Goal: Navigation & Orientation: Find specific page/section

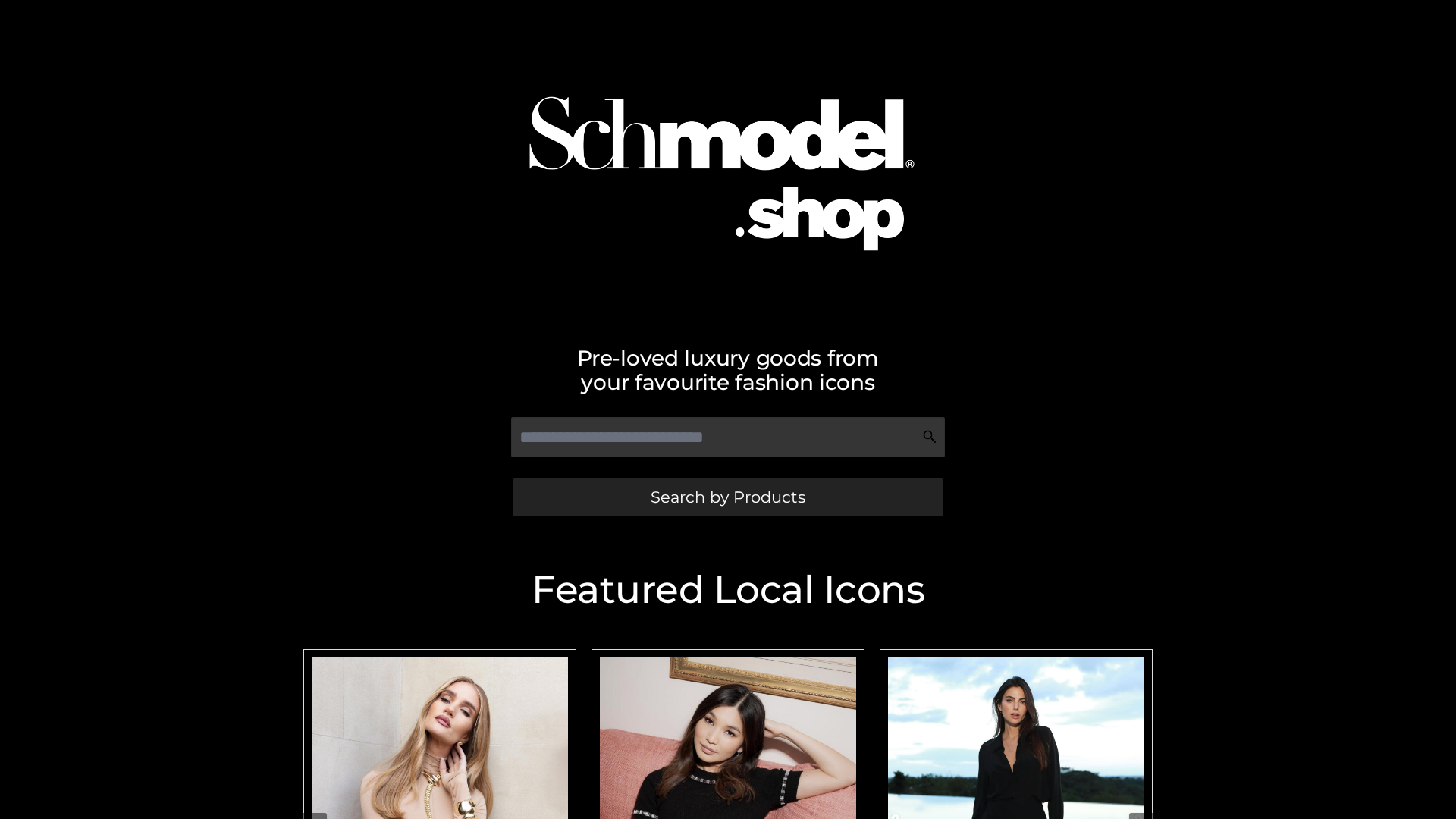
click at [727, 496] on span "Search by Products" at bounding box center [728, 496] width 155 height 16
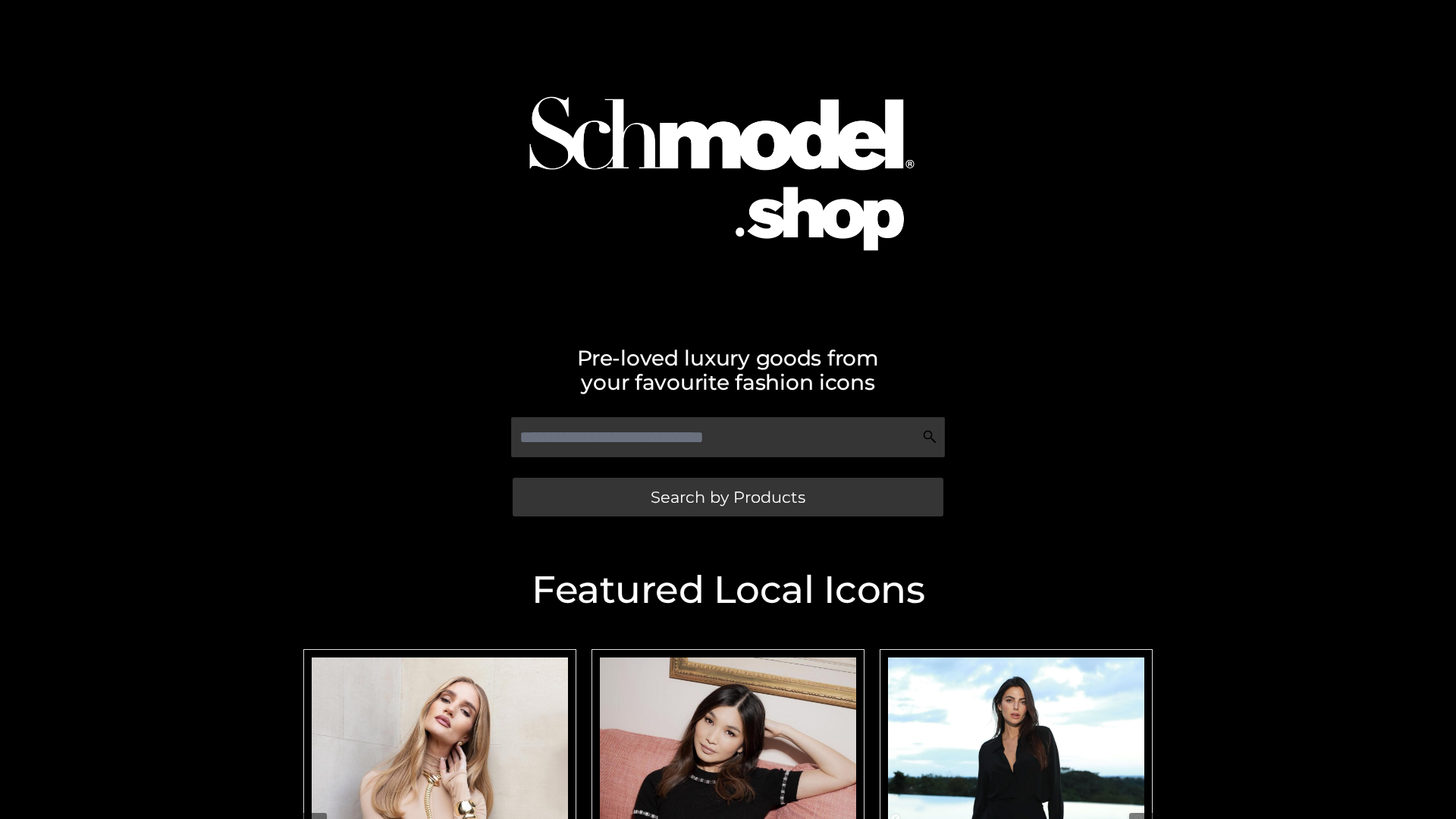
click at [727, 496] on span "Search by Products" at bounding box center [728, 496] width 155 height 16
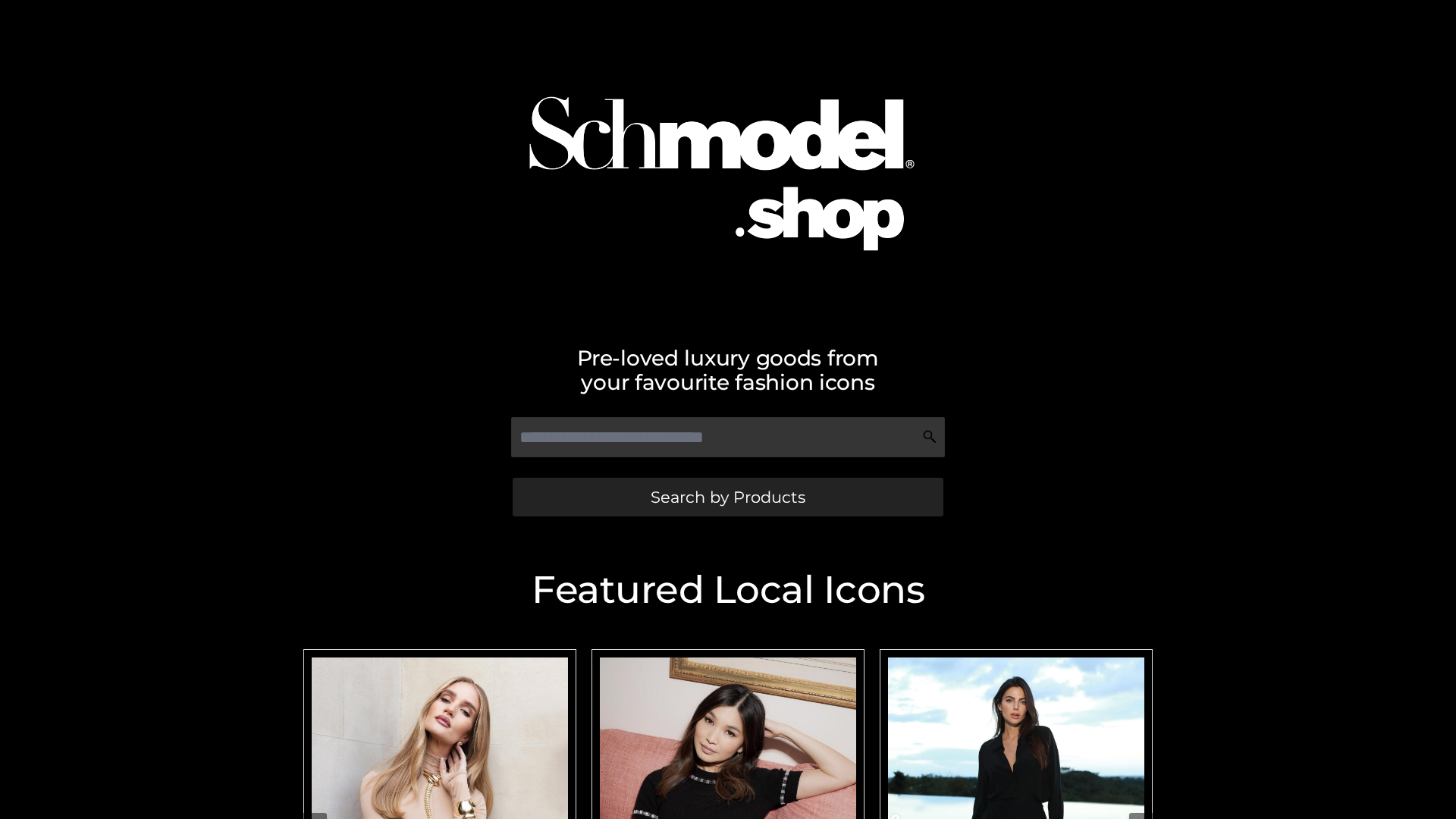
click at [727, 496] on span "Search by Products" at bounding box center [728, 496] width 155 height 16
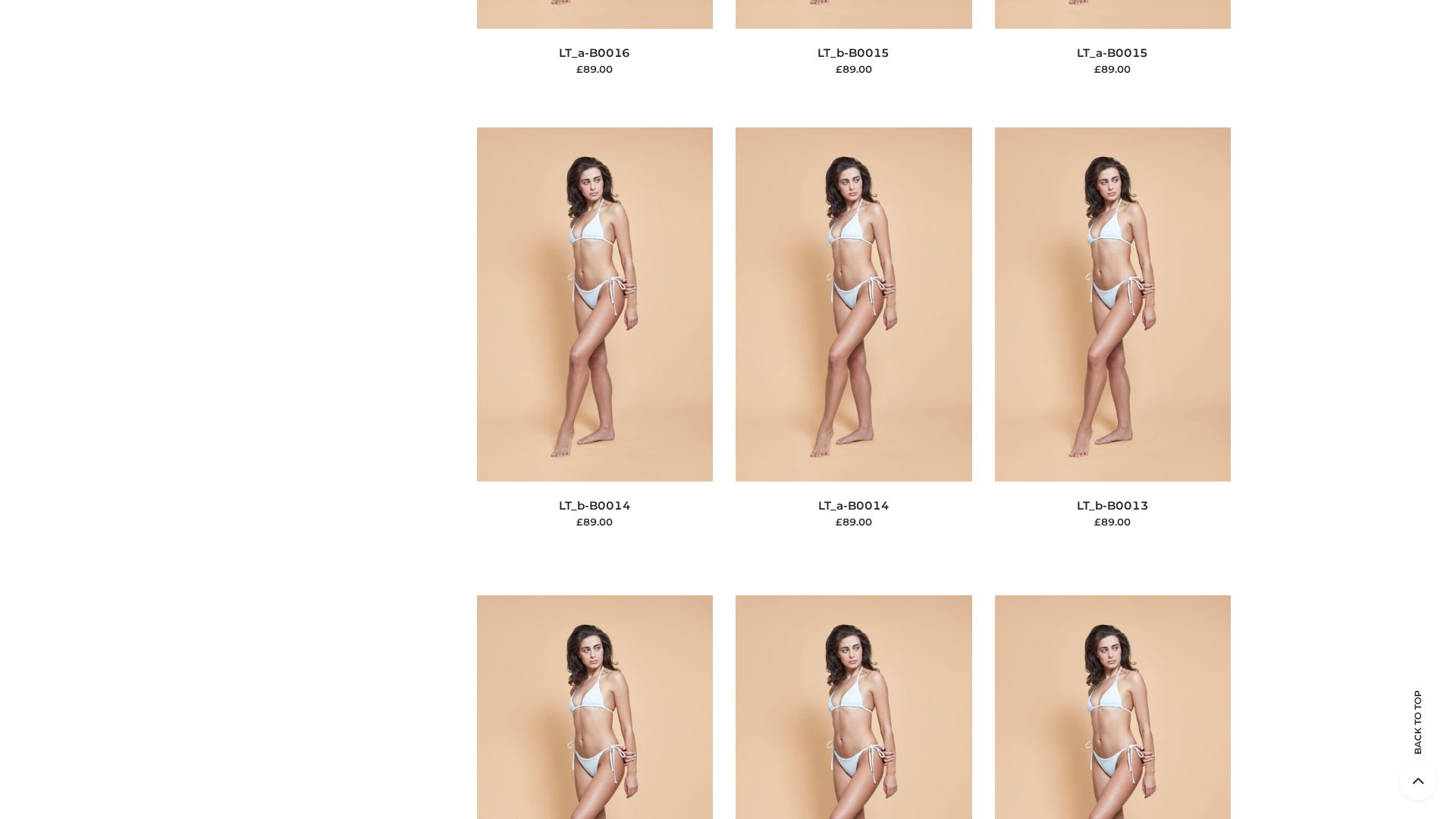
scroll to position [6808, 0]
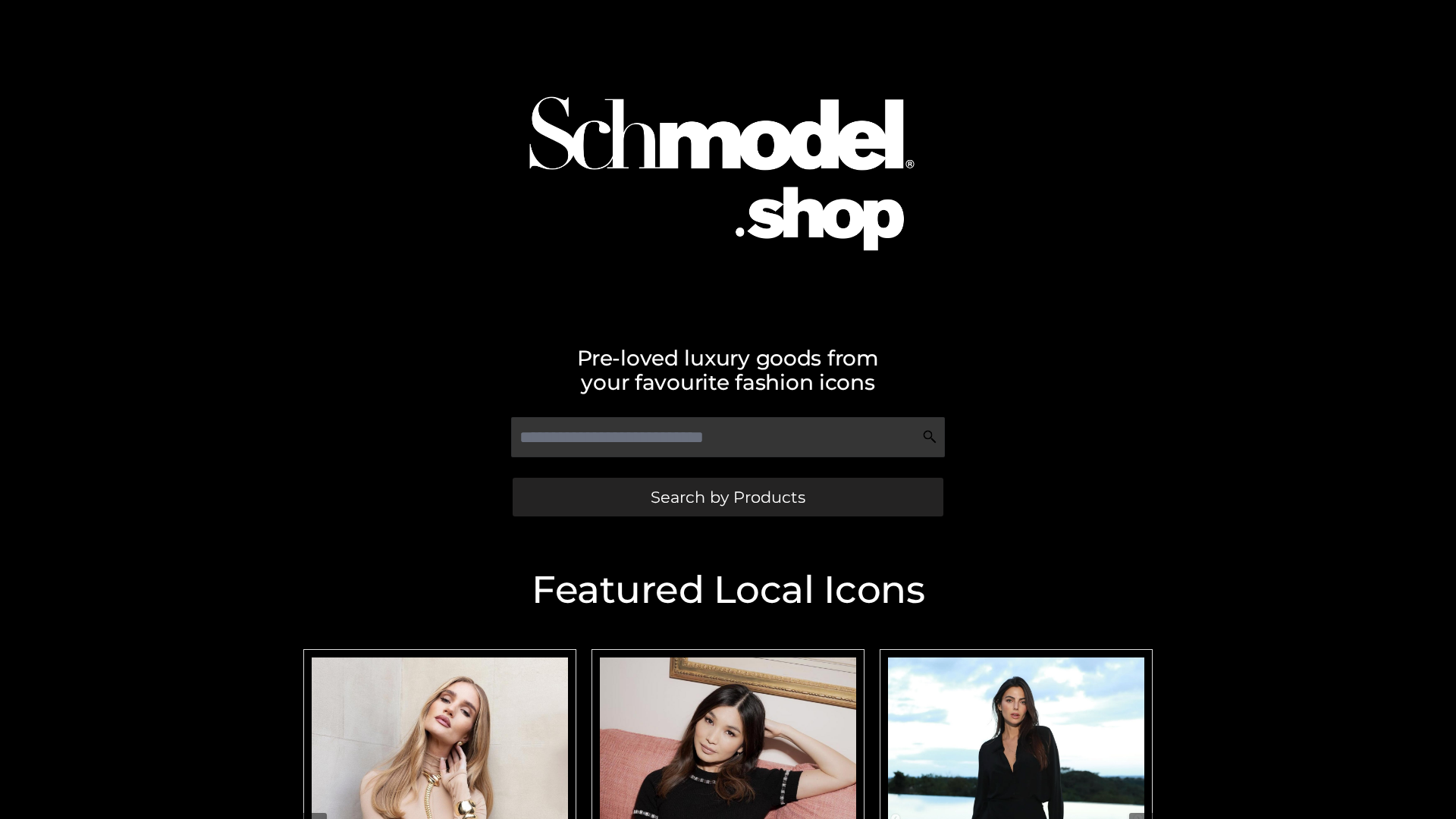
click at [727, 496] on span "Search by Products" at bounding box center [728, 496] width 155 height 16
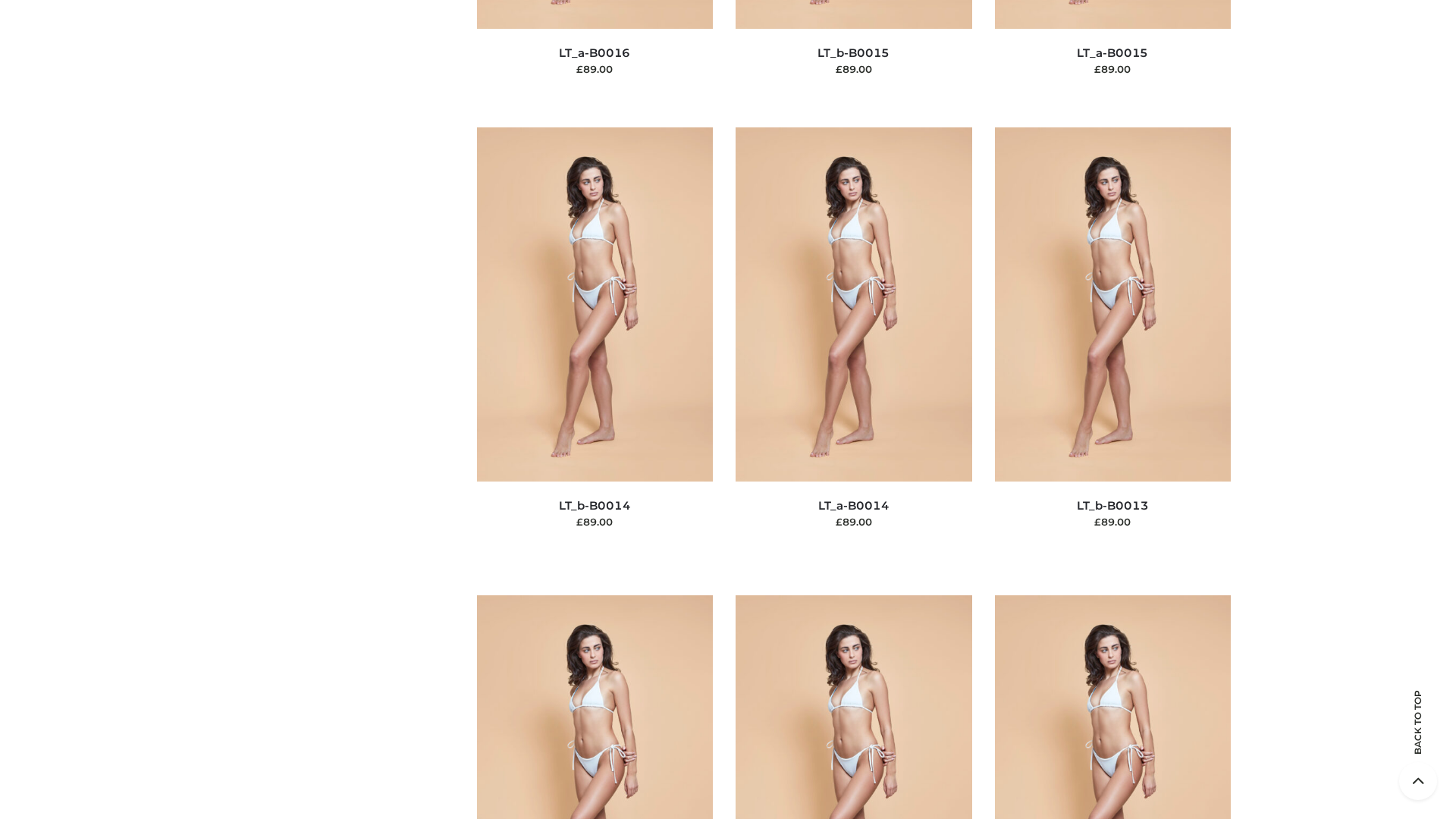
scroll to position [5391, 0]
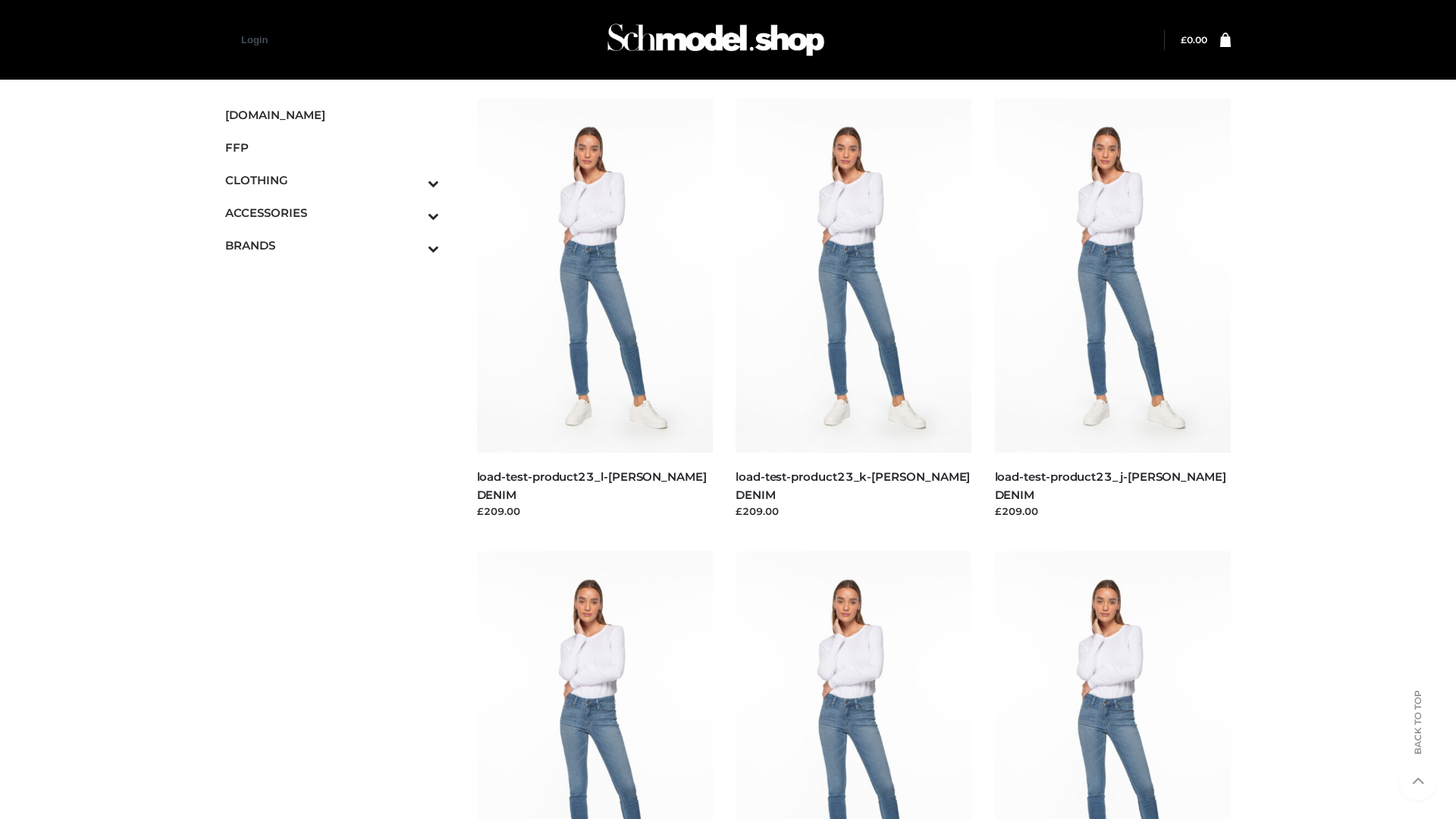
scroll to position [1330, 0]
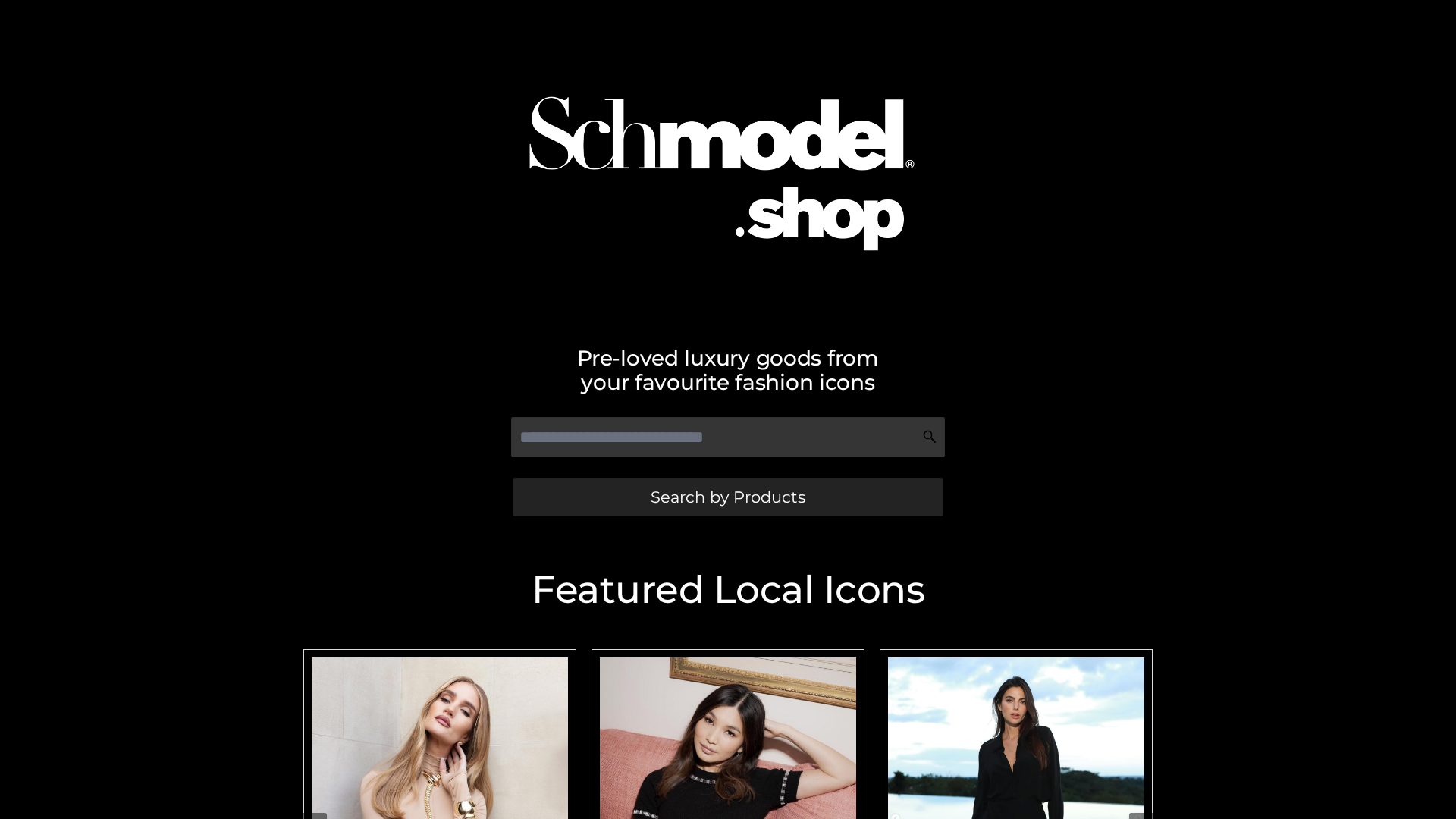
click at [727, 496] on span "Search by Products" at bounding box center [728, 496] width 155 height 16
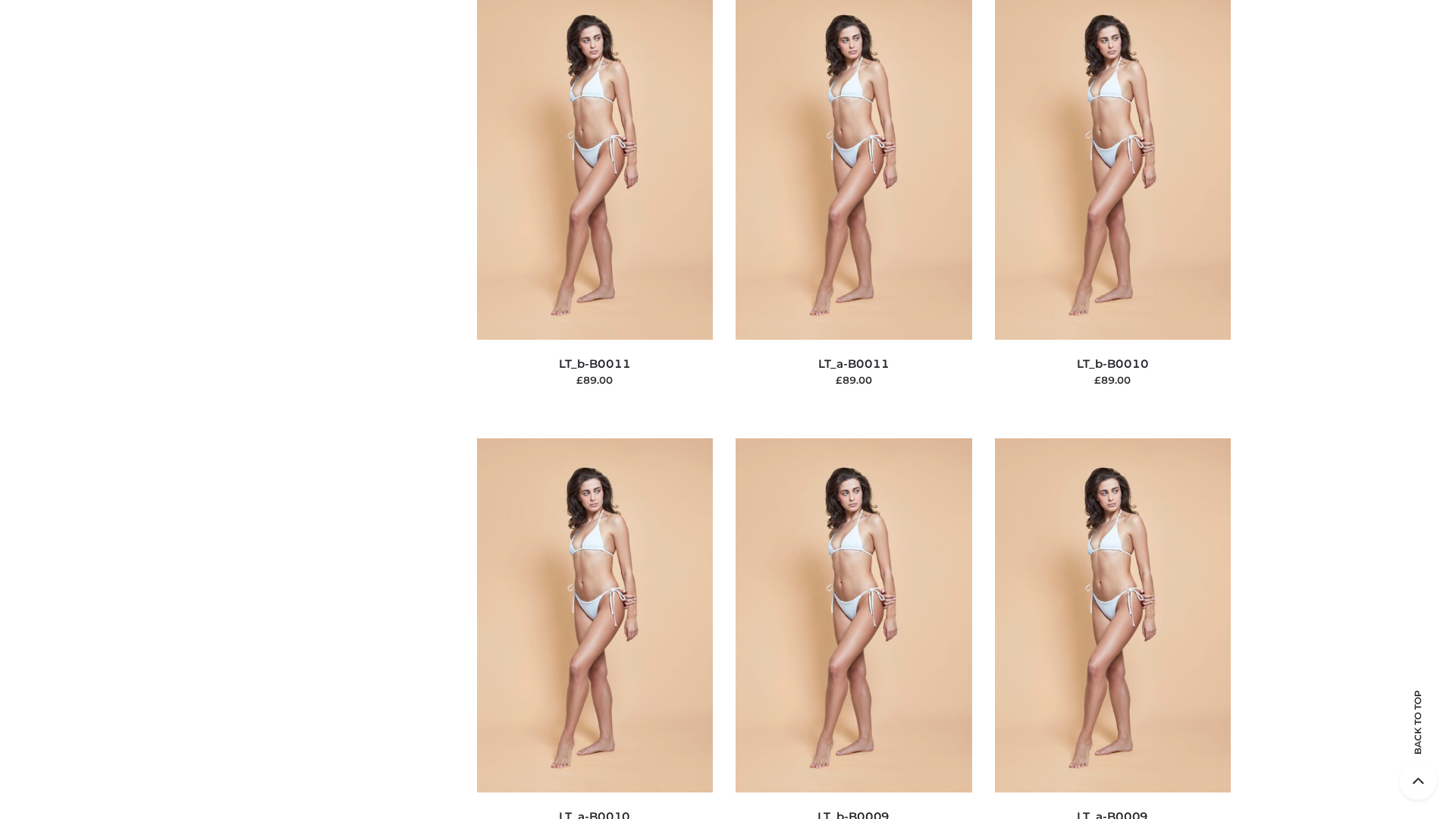
scroll to position [6808, 0]
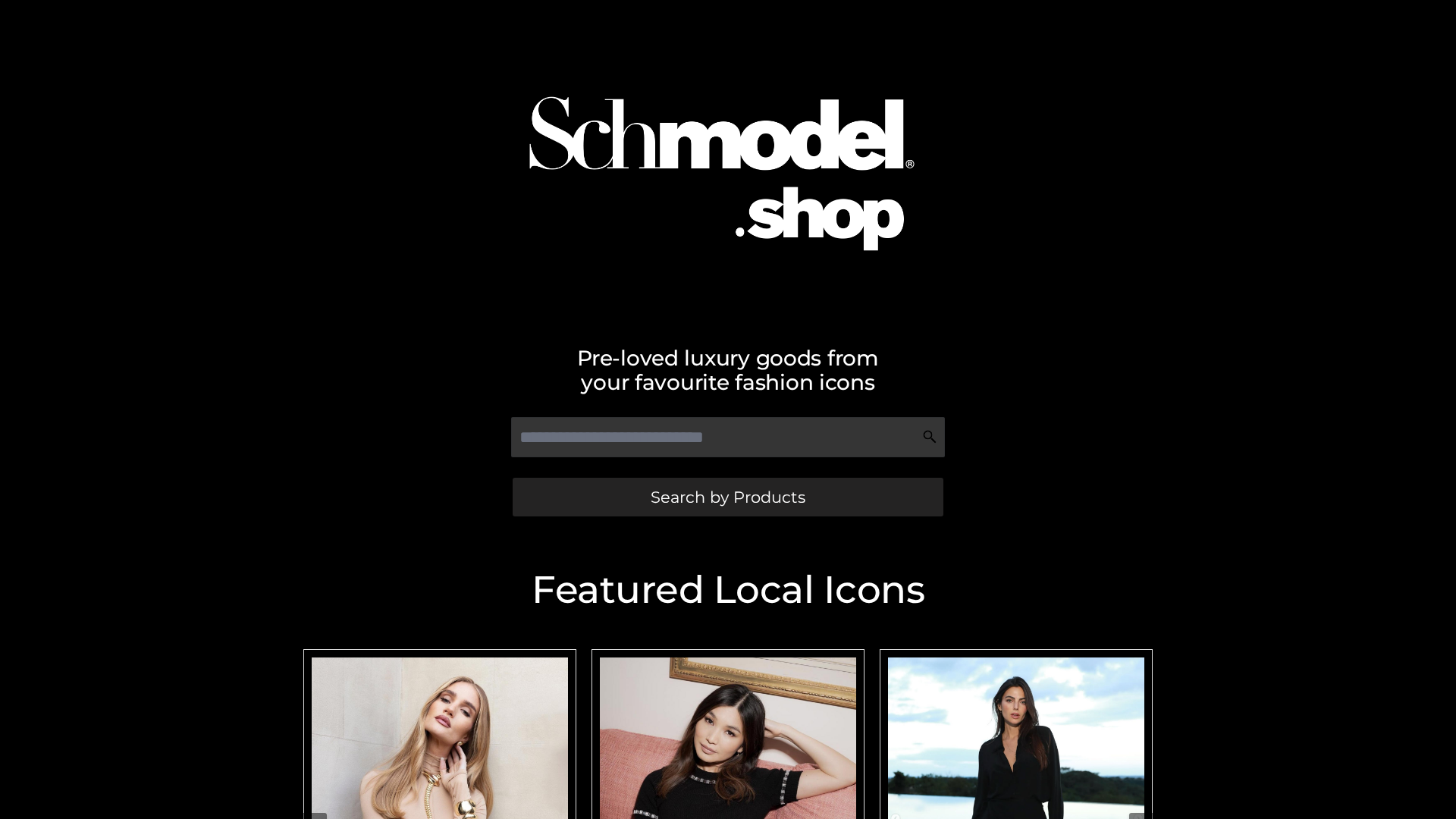
click at [727, 496] on span "Search by Products" at bounding box center [728, 496] width 155 height 16
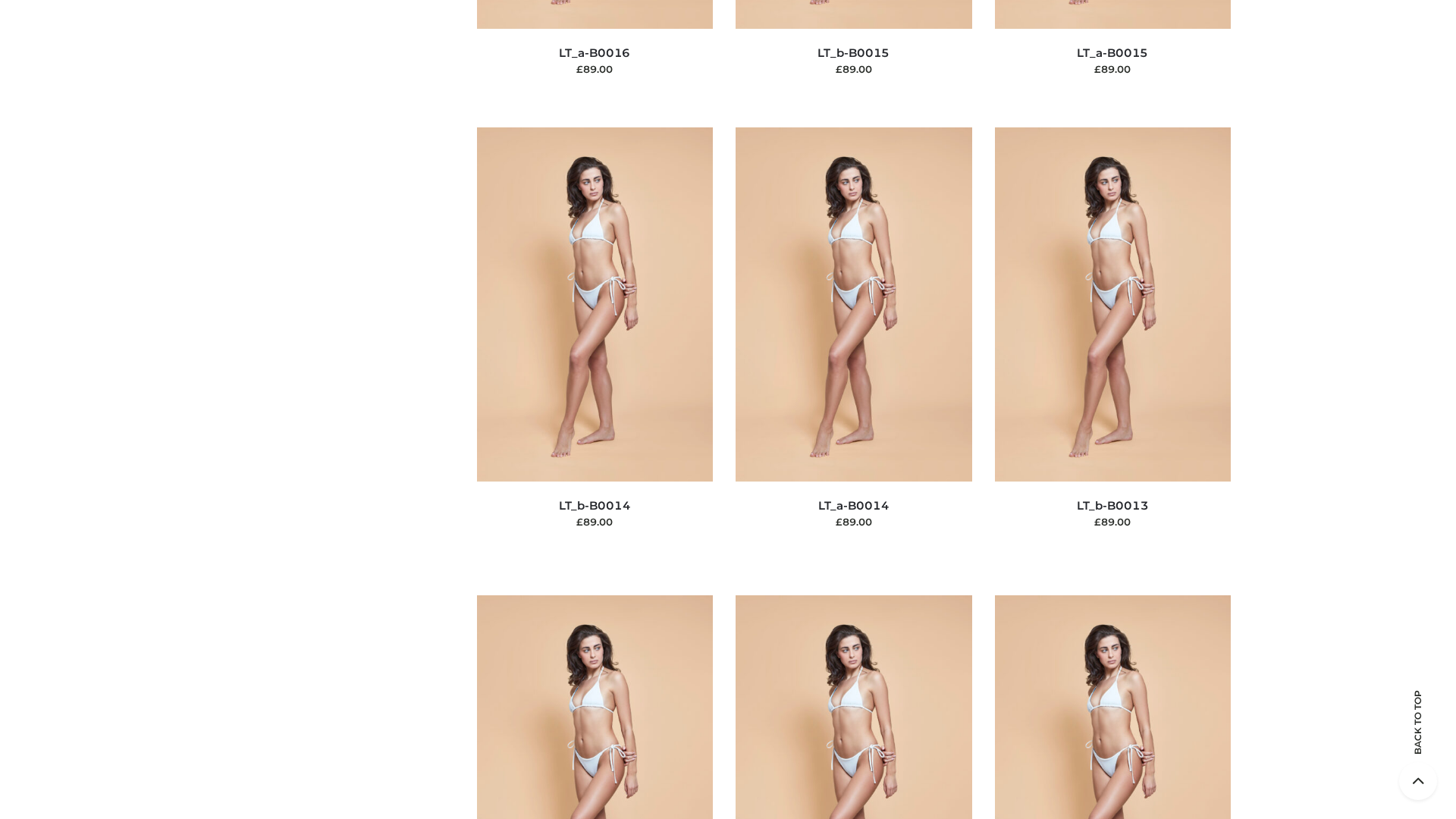
scroll to position [5391, 0]
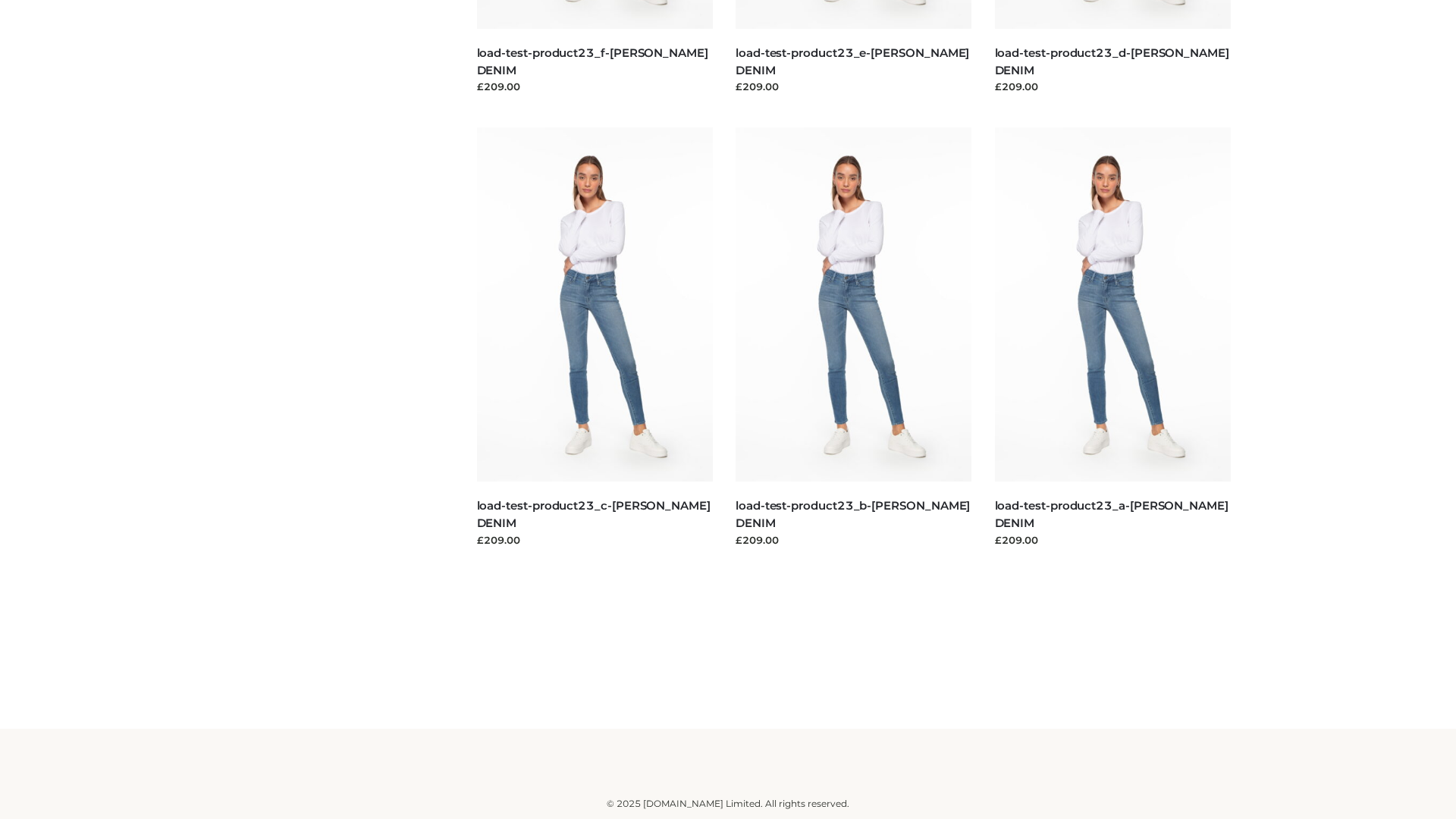
scroll to position [1330, 0]
